Goal: Navigation & Orientation: Find specific page/section

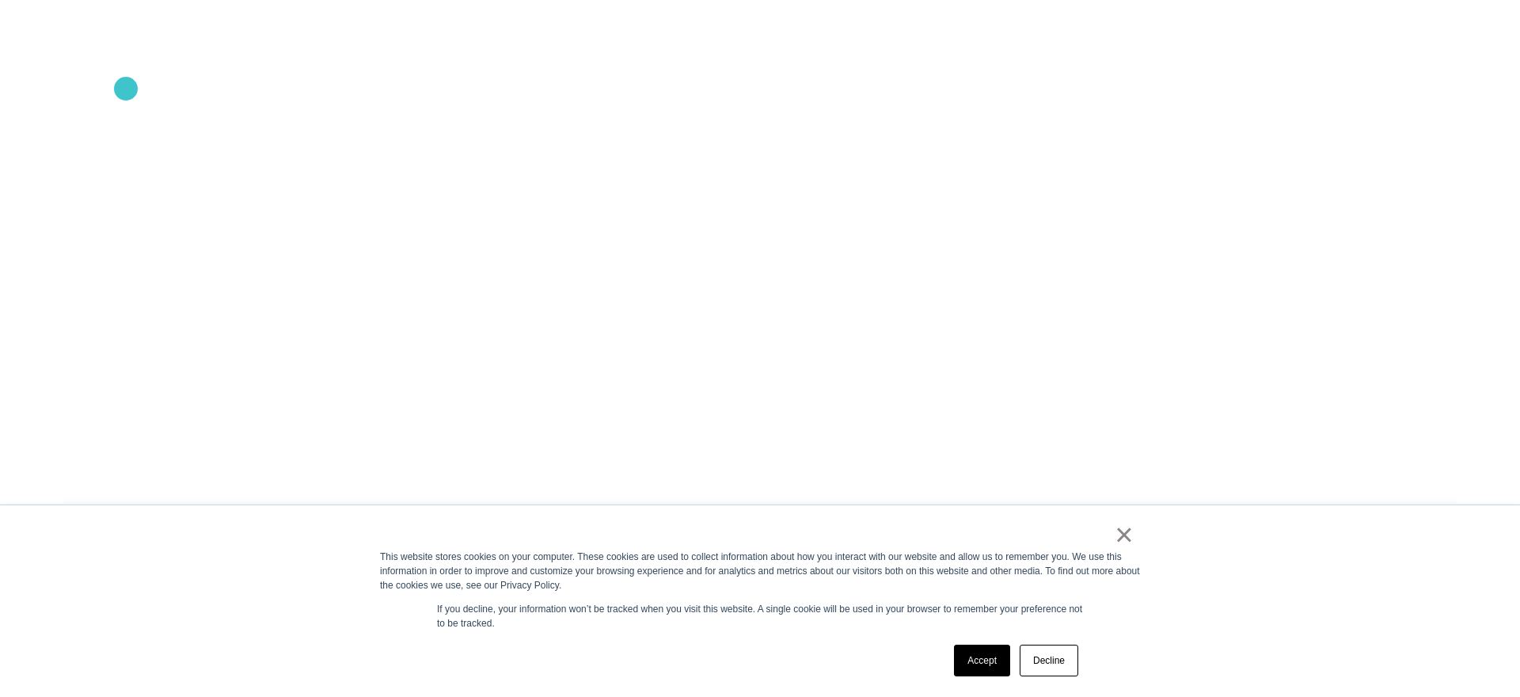
click at [126, 89] on icon ".st0{display:none;} .st1{display:inline;} .st2{font-family:'HelveticaNeue-Mediu…" at bounding box center [107, 81] width 101 height 41
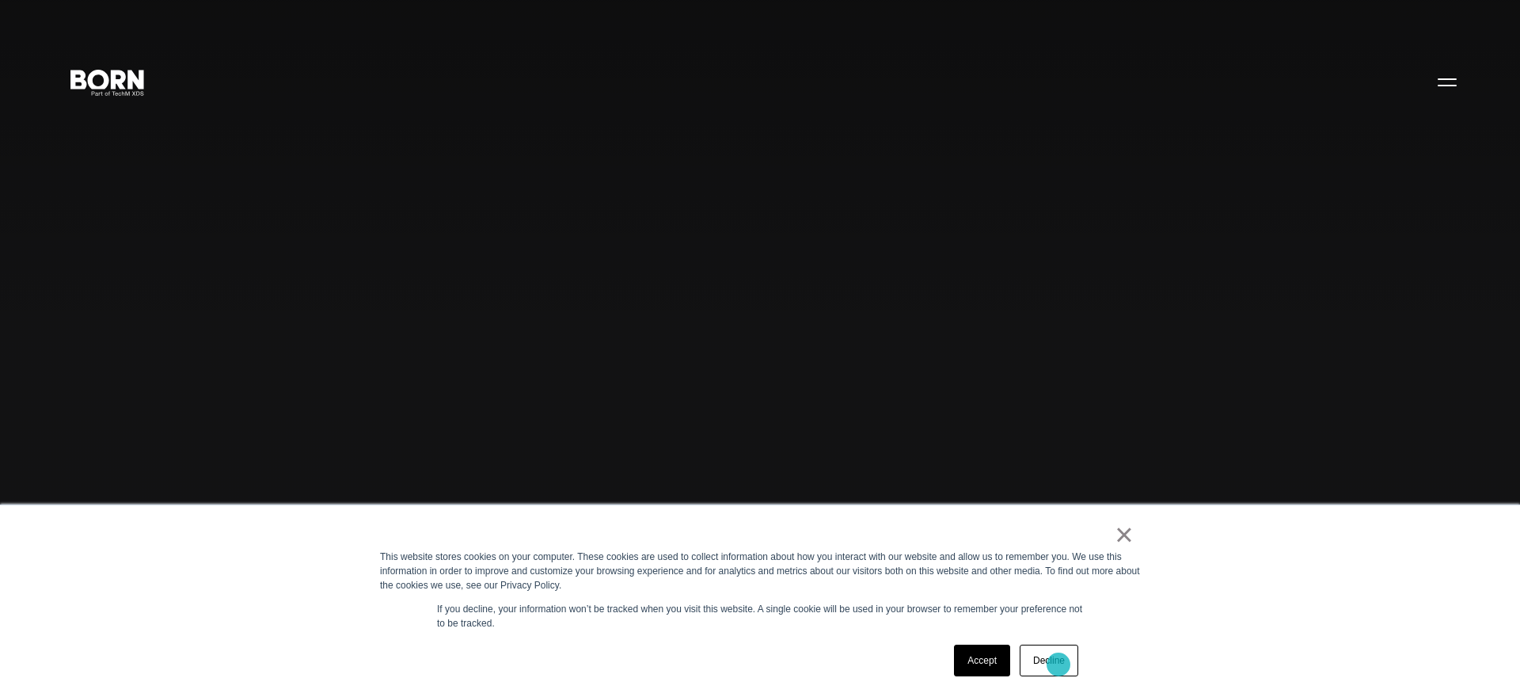
click at [1061, 671] on link "Decline" at bounding box center [1049, 660] width 59 height 32
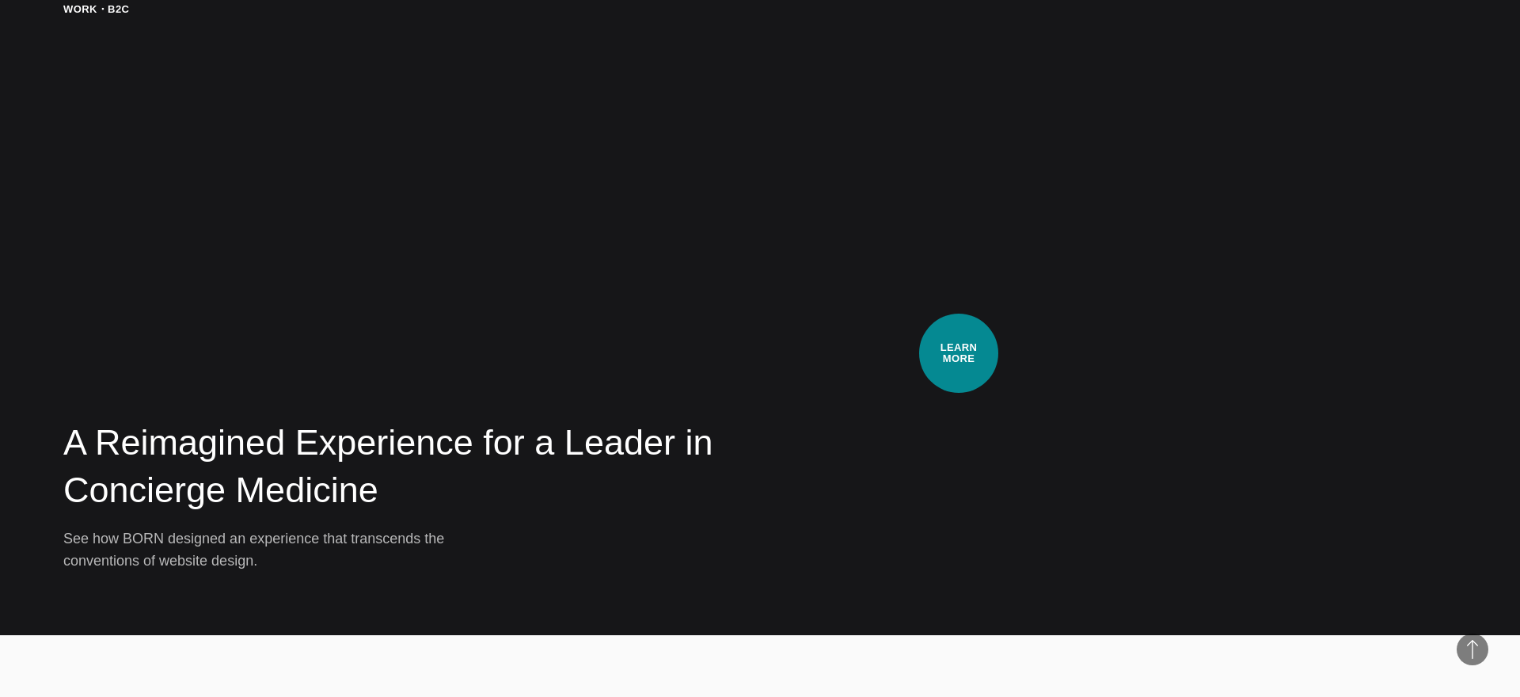
scroll to position [3536, 0]
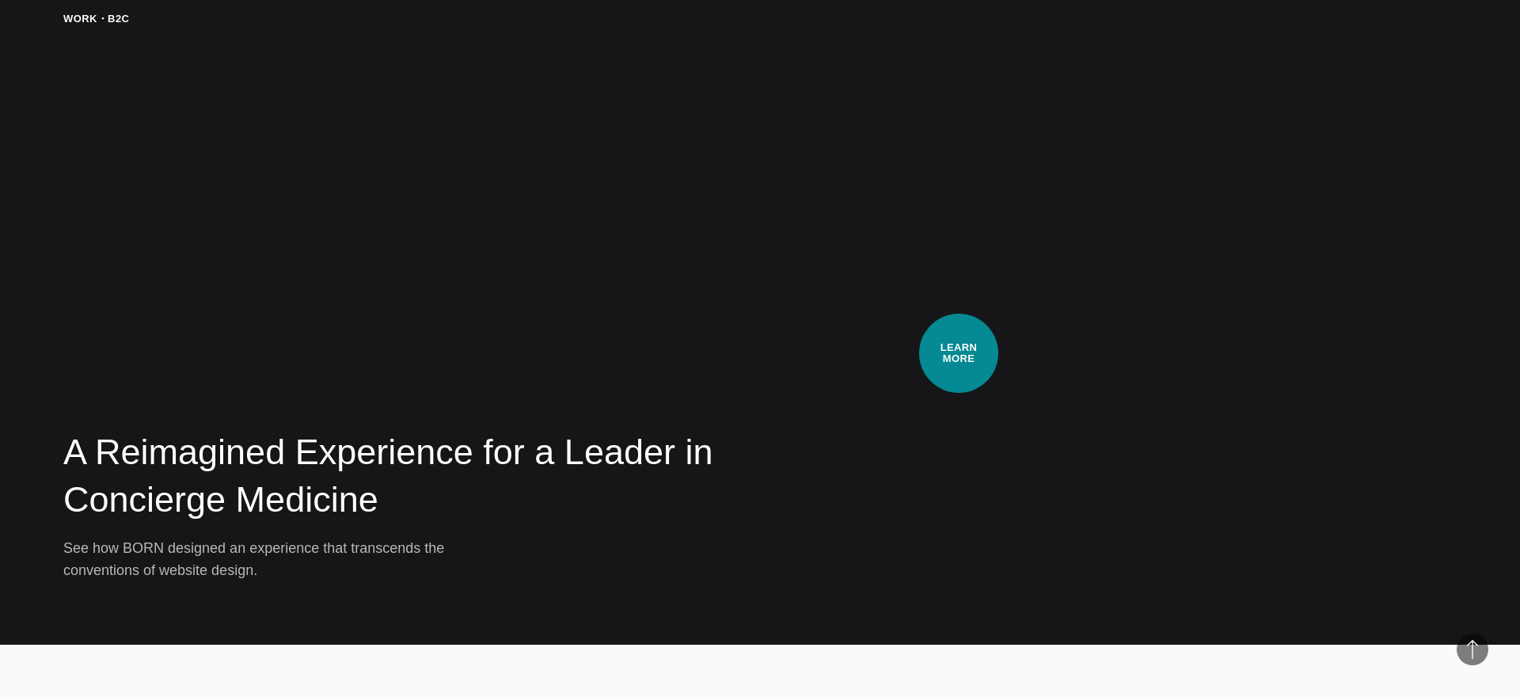
click at [959, 353] on video at bounding box center [1156, 296] width 599 height 570
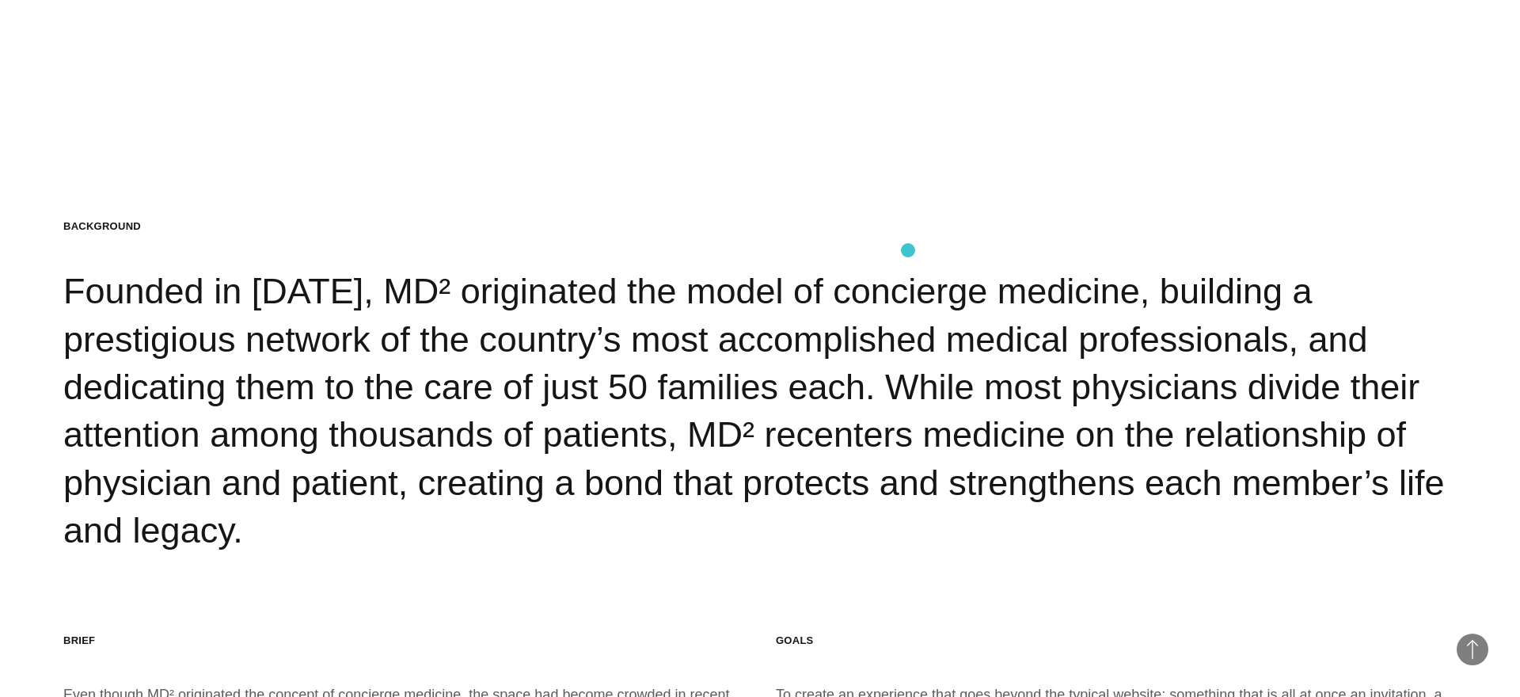
scroll to position [2397, 0]
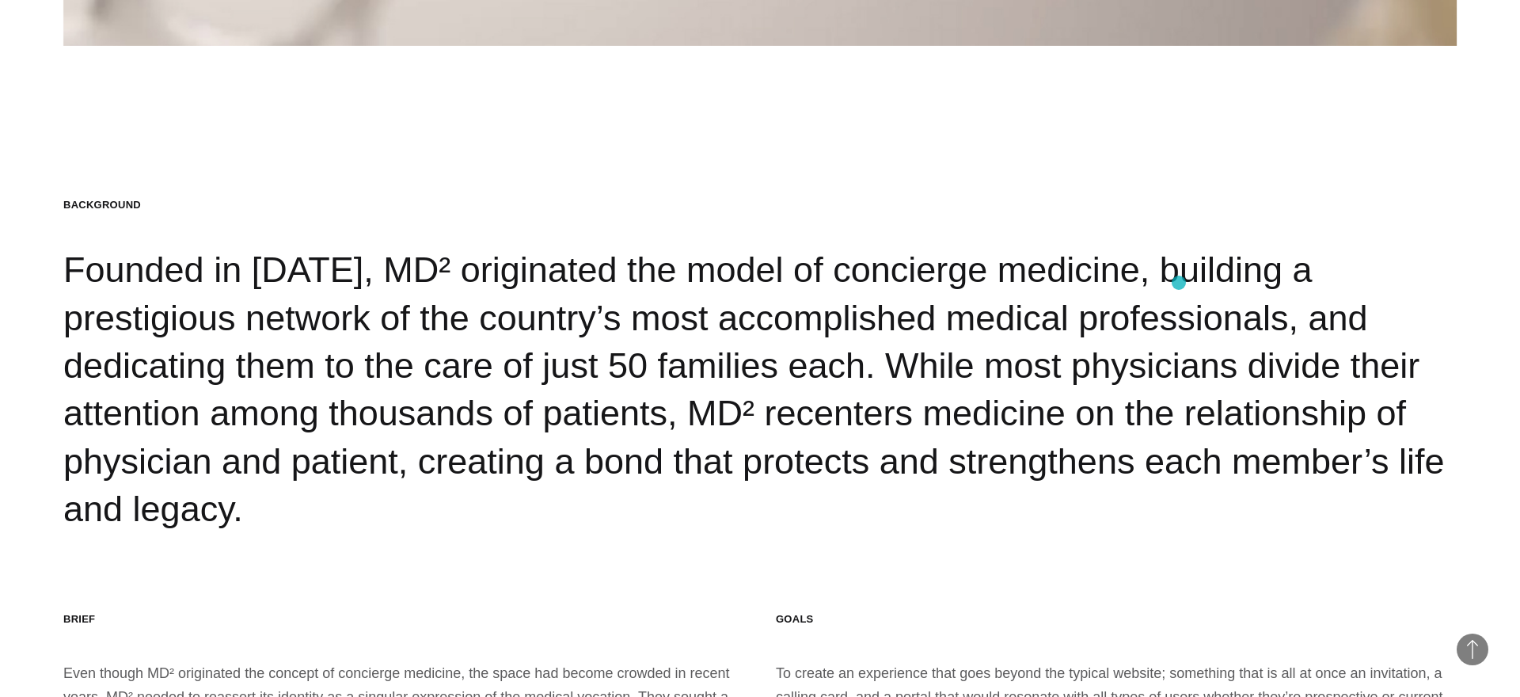
click at [1179, 283] on div "Background Founded in [DATE], MD² originated the model of concierge medicine, b…" at bounding box center [759, 365] width 1393 height 335
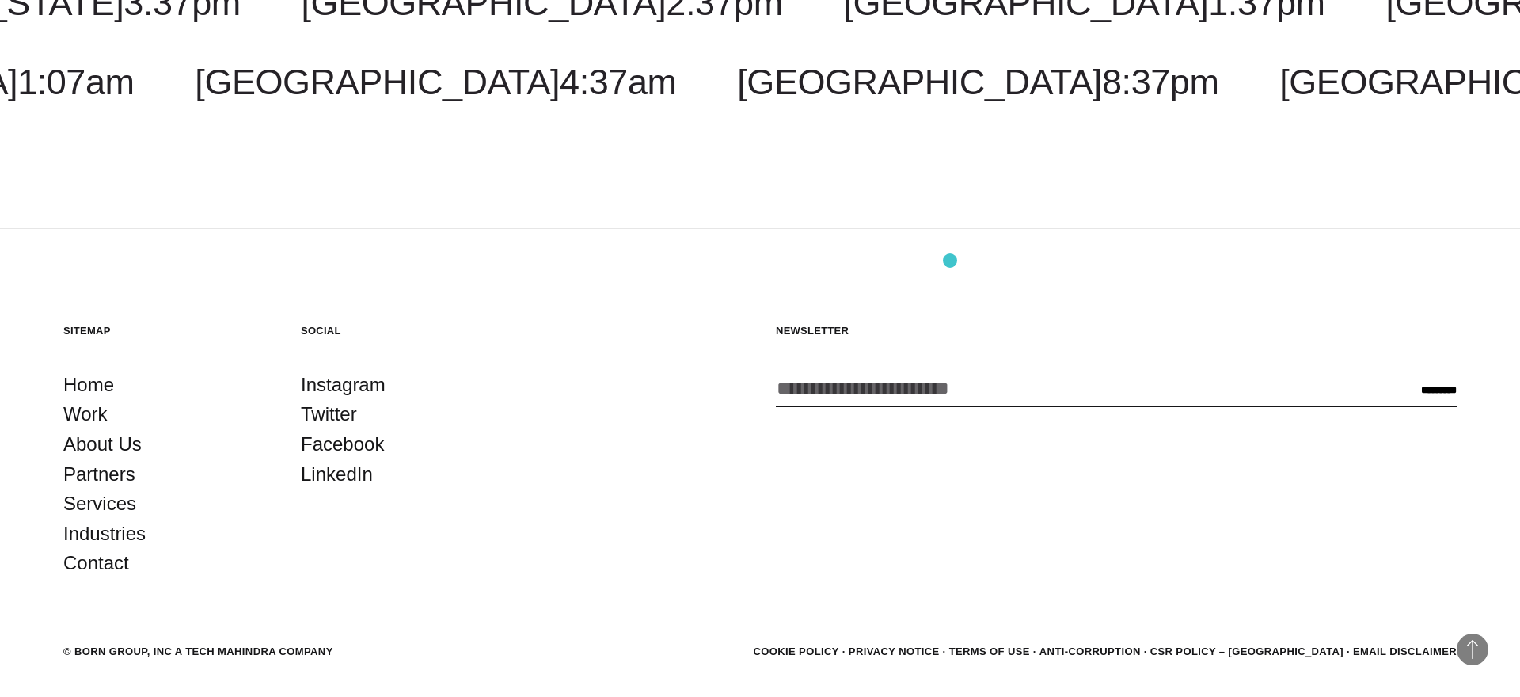
scroll to position [22277, 0]
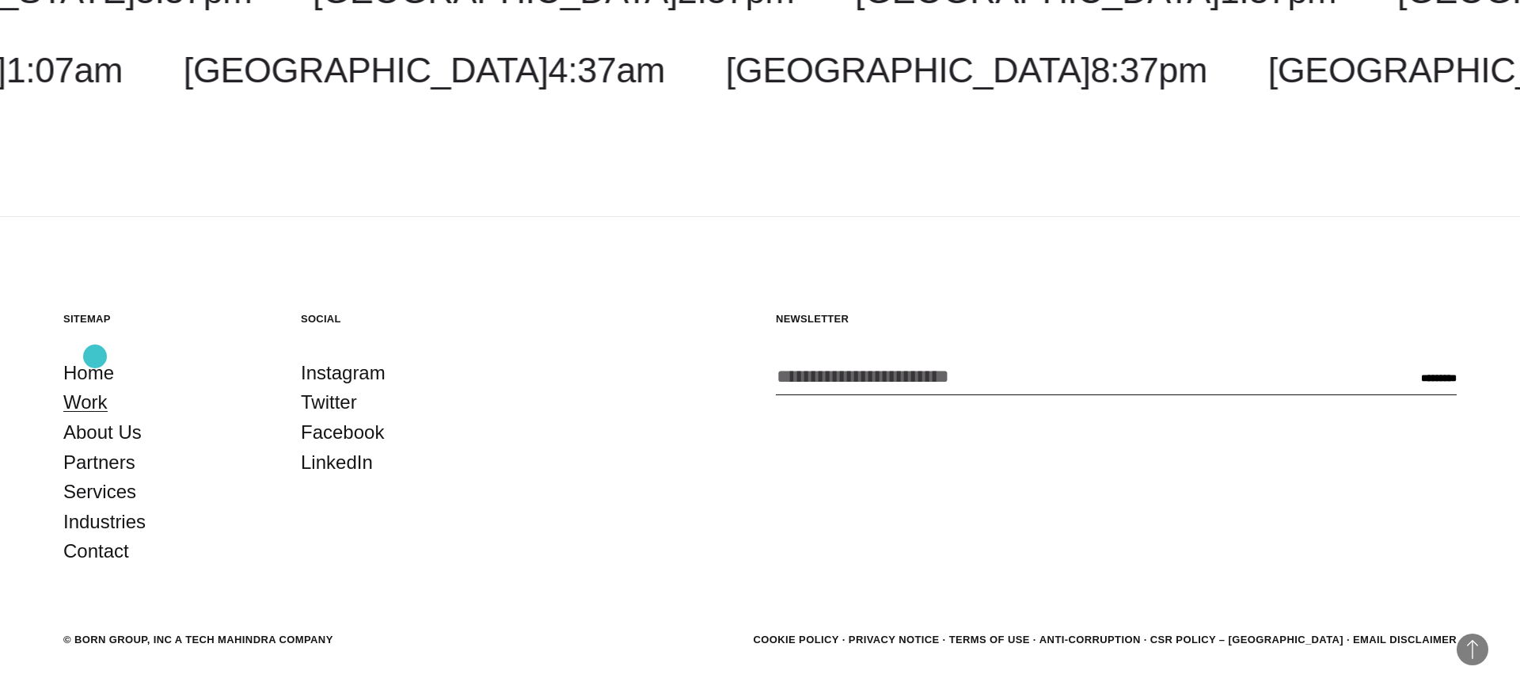
click at [95, 387] on link "Work" at bounding box center [85, 402] width 44 height 30
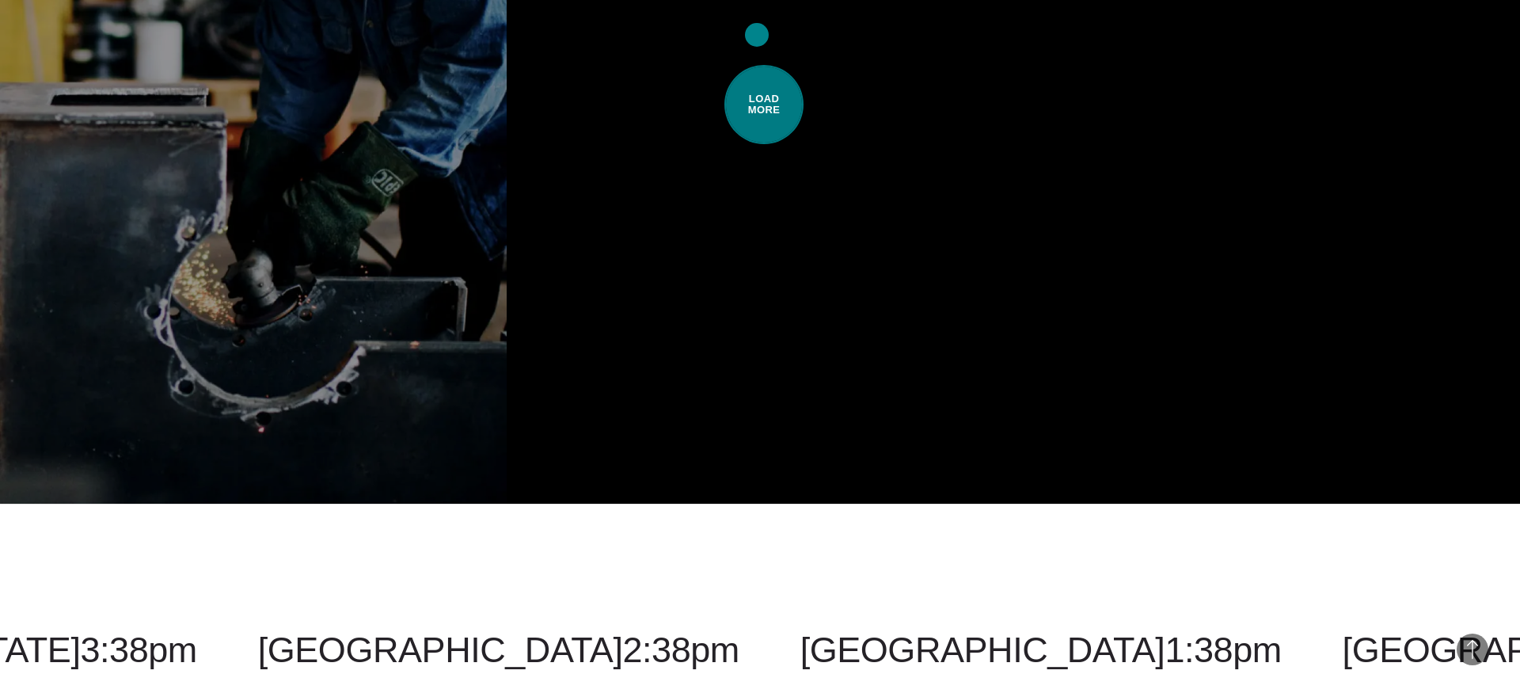
scroll to position [5164, 0]
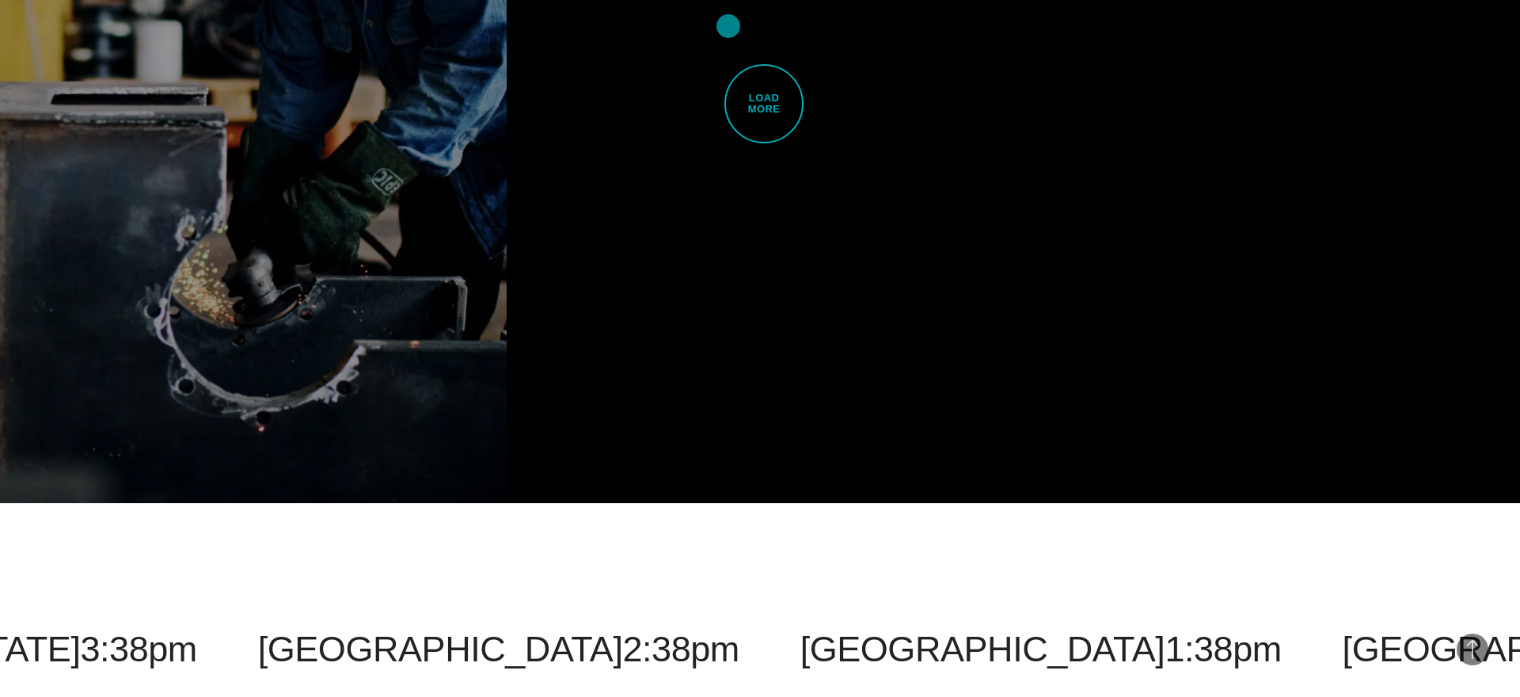
click at [728, 26] on link "Load More" at bounding box center [760, 104] width 507 height 798
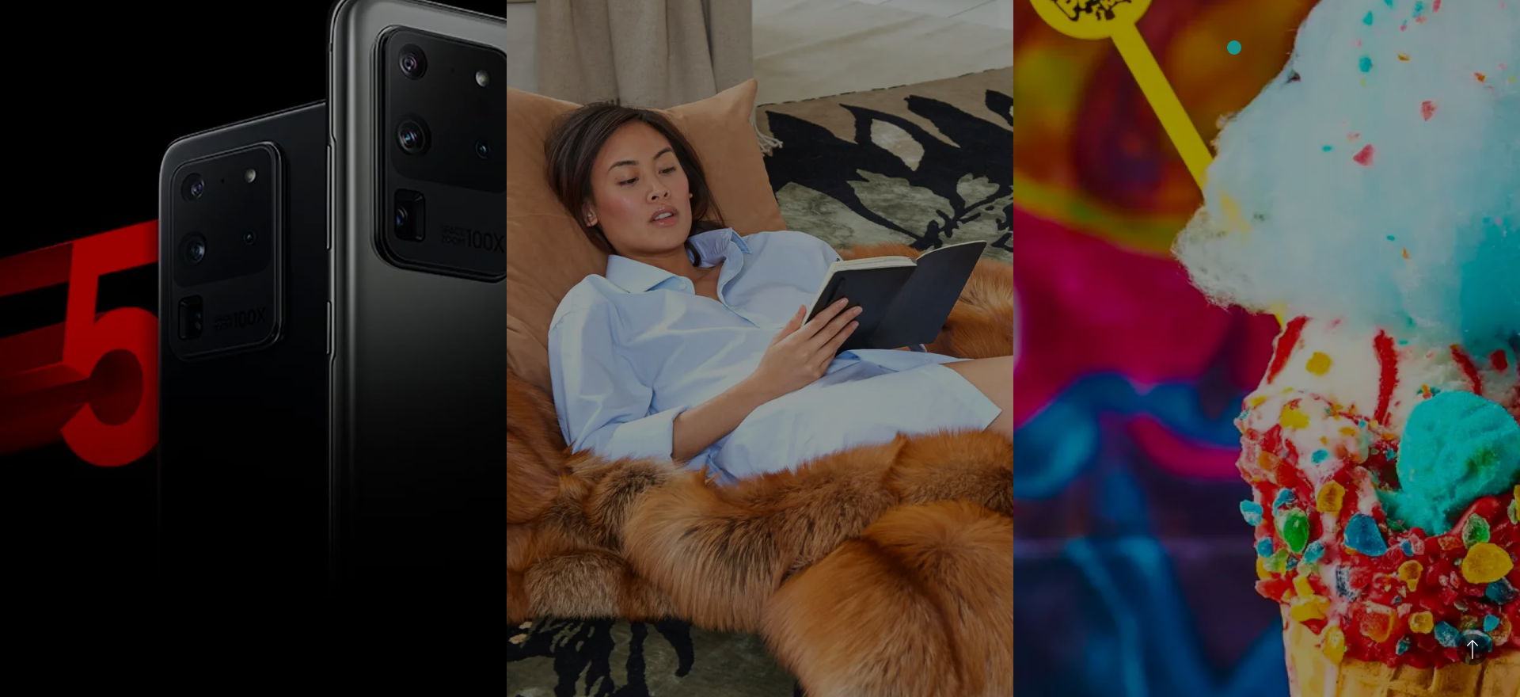
scroll to position [8962, 0]
